Goal: Transaction & Acquisition: Purchase product/service

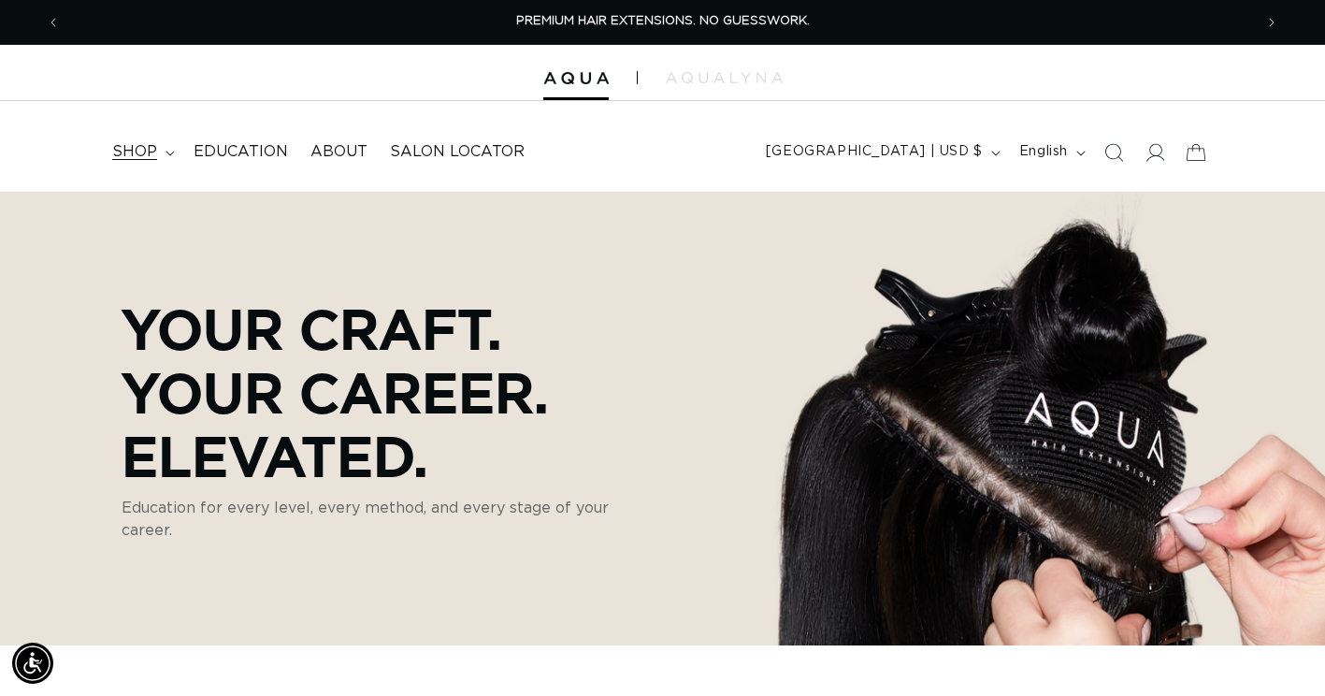
click at [151, 153] on span "shop" at bounding box center [134, 152] width 45 height 20
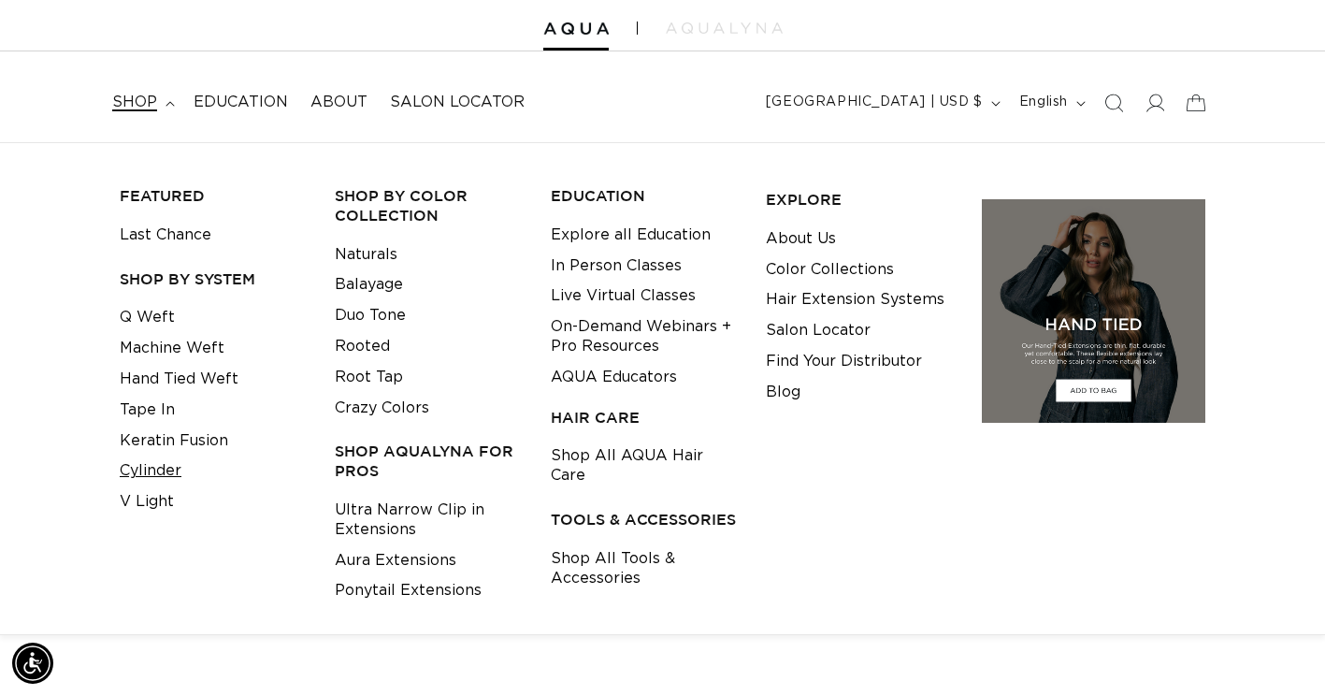
click at [160, 480] on link "Cylinder" at bounding box center [151, 470] width 62 height 31
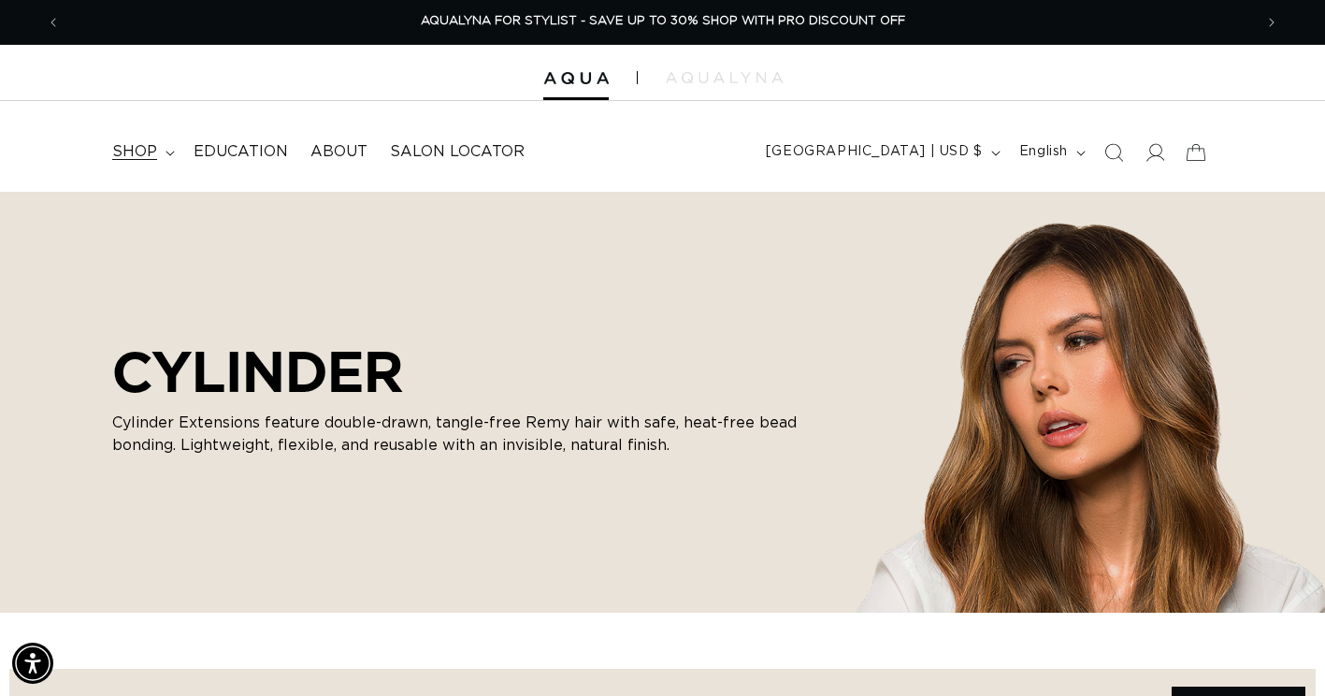
click at [134, 152] on span "shop" at bounding box center [134, 152] width 45 height 20
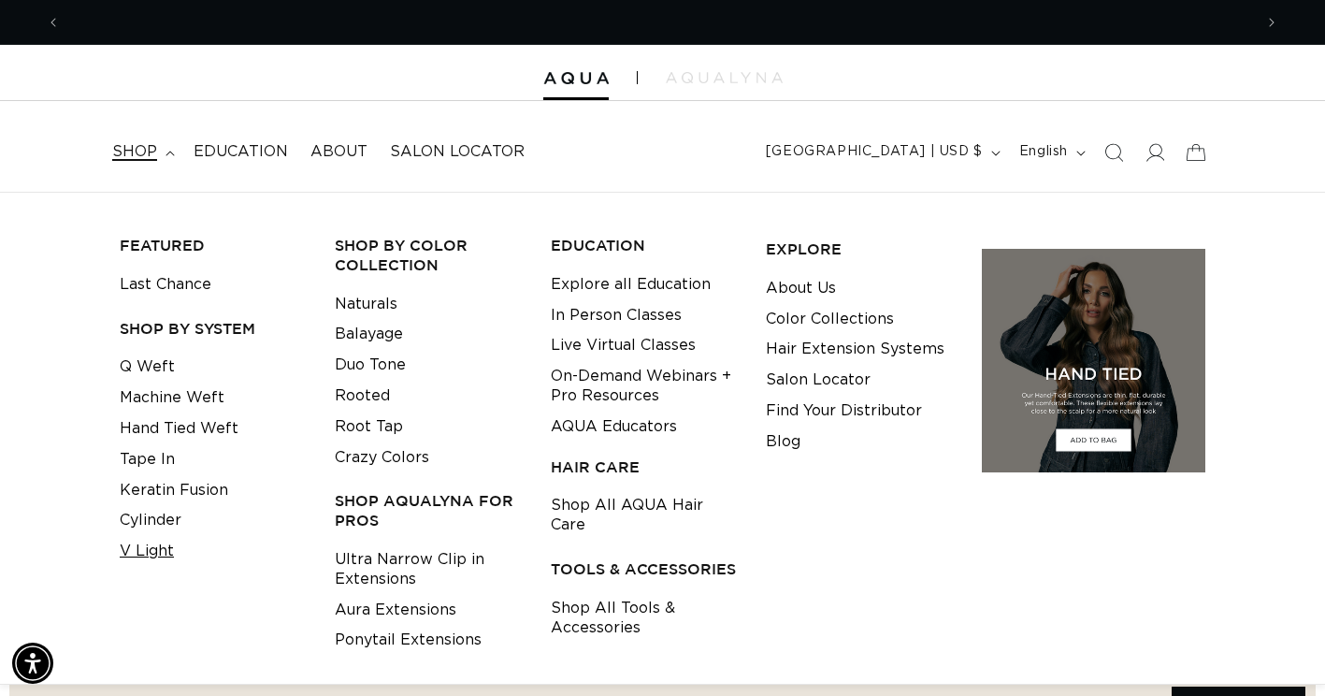
click at [161, 556] on link "V Light" at bounding box center [147, 551] width 54 height 31
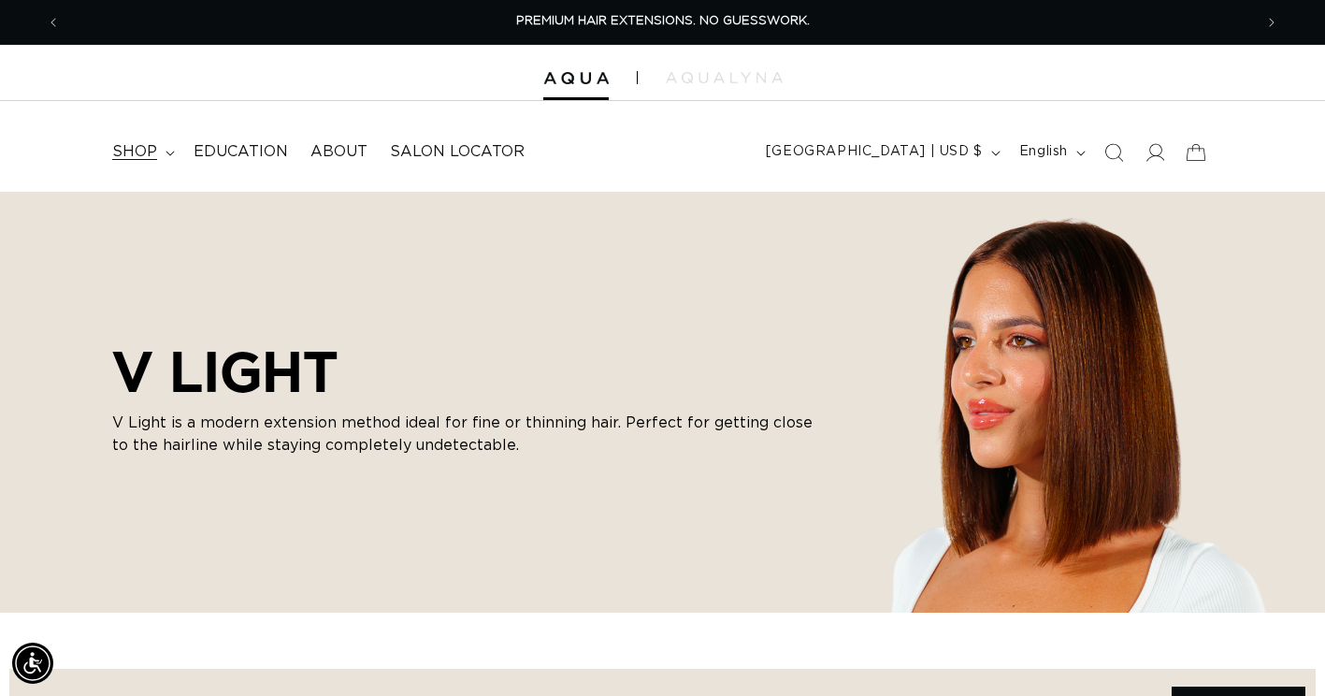
click at [132, 152] on span "shop" at bounding box center [134, 152] width 45 height 20
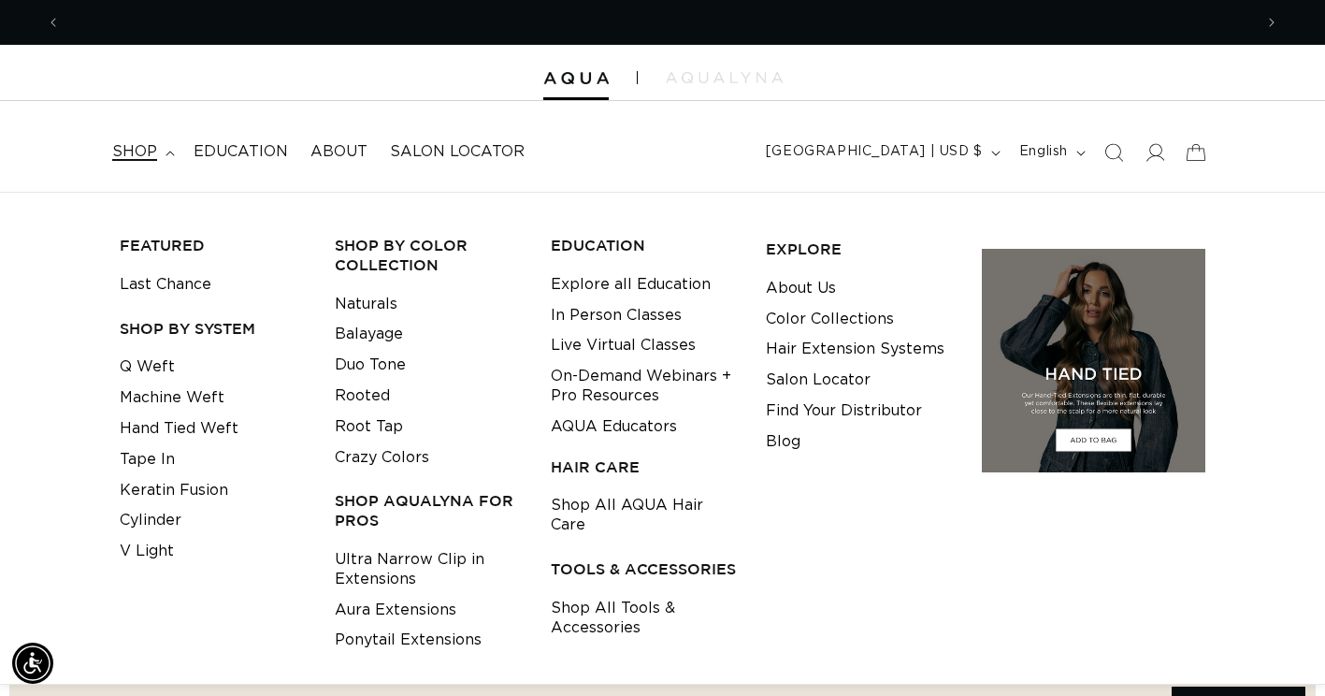
scroll to position [0, 2385]
